Goal: Task Accomplishment & Management: Complete application form

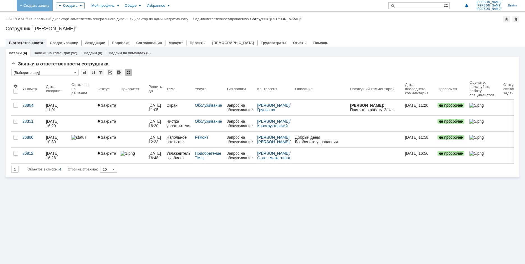
click at [56, 5] on link "+ Создать заявку" at bounding box center [39, 5] width 36 height 11
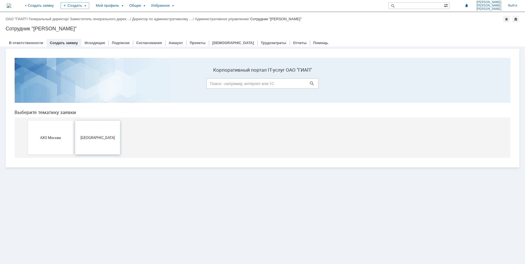
drag, startPoint x: 101, startPoint y: 142, endPoint x: 129, endPoint y: 209, distance: 73.0
click at [101, 142] on button "[GEOGRAPHIC_DATA]" at bounding box center [97, 138] width 45 height 34
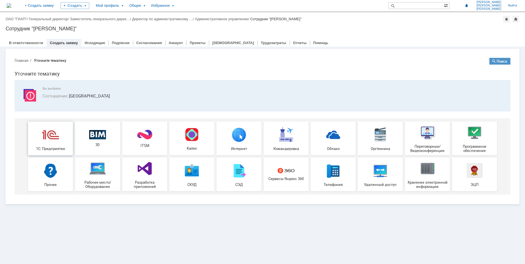
click at [45, 134] on img at bounding box center [50, 134] width 17 height 17
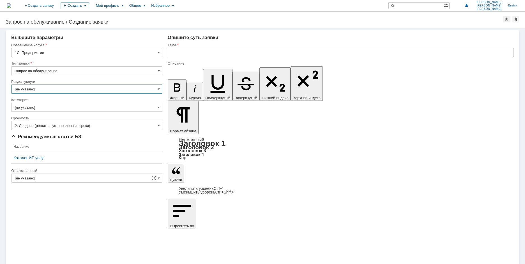
click at [57, 86] on input "[не указано]" at bounding box center [86, 88] width 151 height 9
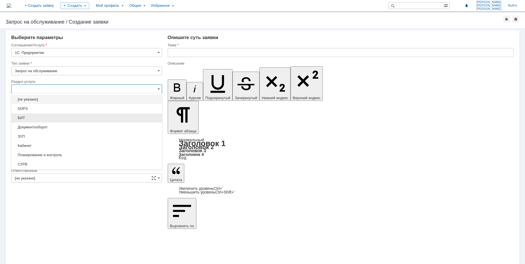
click at [36, 119] on span "БИТ" at bounding box center [87, 118] width 144 height 4
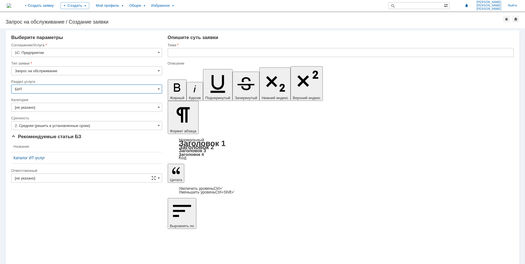
type input "БИТ"
click at [64, 108] on input "[не указано]" at bounding box center [86, 107] width 151 height 9
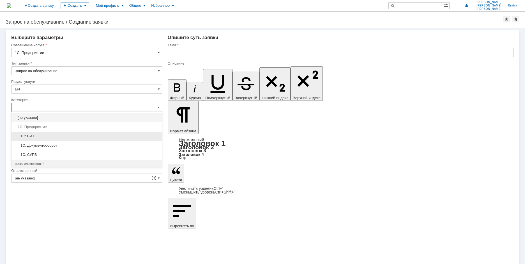
click at [53, 134] on span "1C: БИТ" at bounding box center [87, 136] width 144 height 4
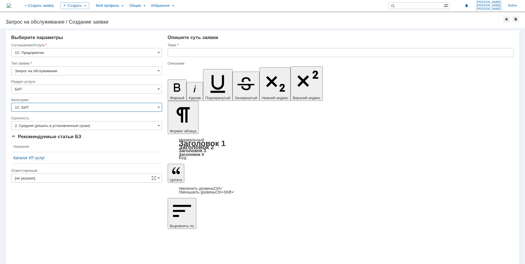
type input "1C: БИТ"
click at [53, 125] on input "2. Средняя (решить в установленные сроки)" at bounding box center [86, 125] width 151 height 9
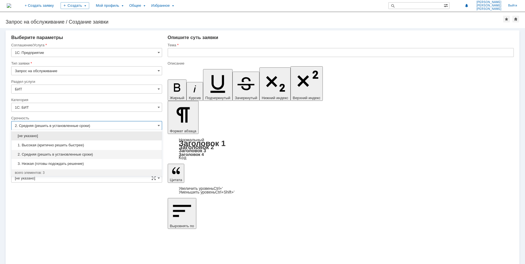
click at [52, 145] on span "1. Высокая (критично решить быстрее)" at bounding box center [87, 145] width 144 height 4
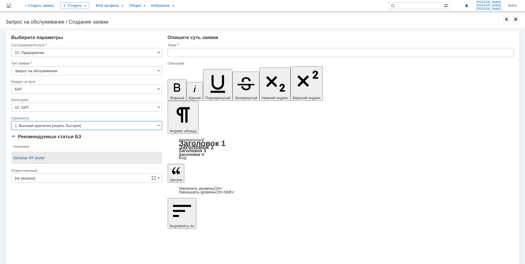
type input "1. Высокая (критично решить быстрее)"
click at [193, 50] on input "text" at bounding box center [341, 52] width 346 height 9
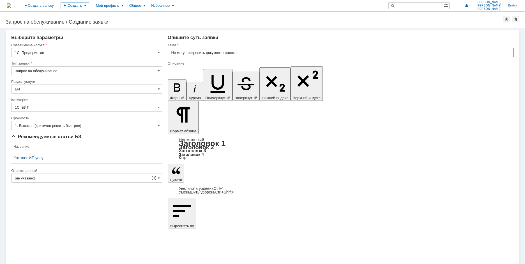
type input "Не могу прикрепить документ к заявке"
